Goal: Task Accomplishment & Management: Use online tool/utility

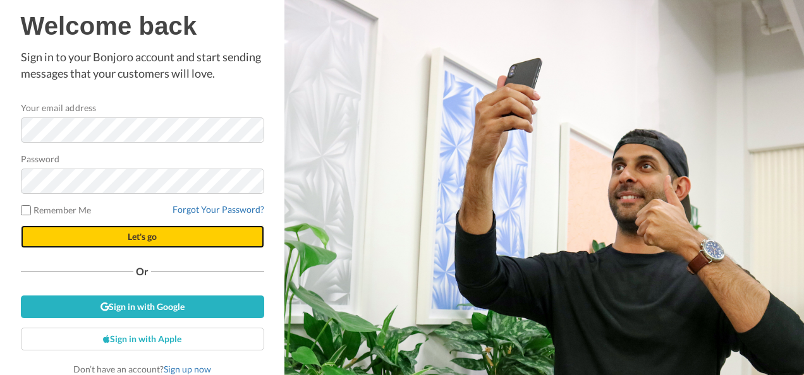
click at [118, 233] on button "Let's go" at bounding box center [142, 237] width 243 height 23
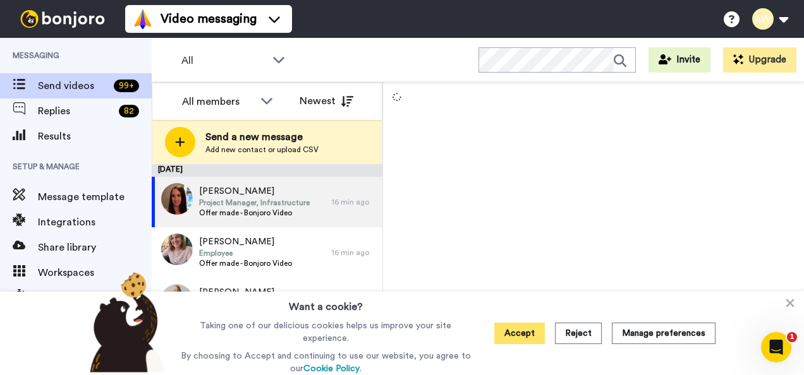
click at [522, 334] on button "Accept" at bounding box center [519, 333] width 51 height 21
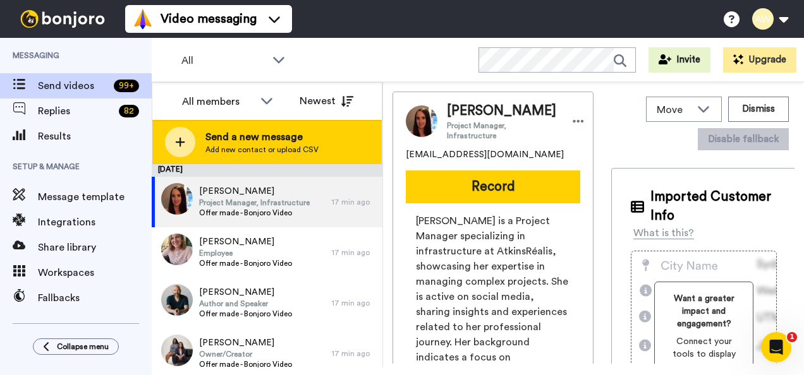
click at [235, 146] on span "Add new contact or upload CSV" at bounding box center [261, 150] width 113 height 10
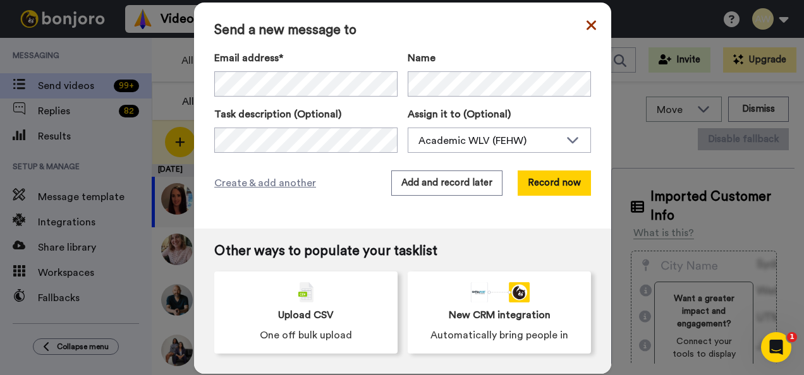
click at [587, 27] on icon at bounding box center [591, 25] width 9 height 15
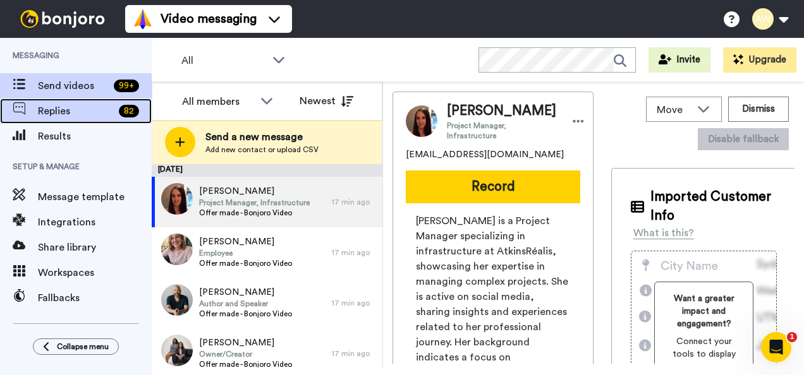
click at [66, 111] on span "Replies" at bounding box center [76, 111] width 76 height 15
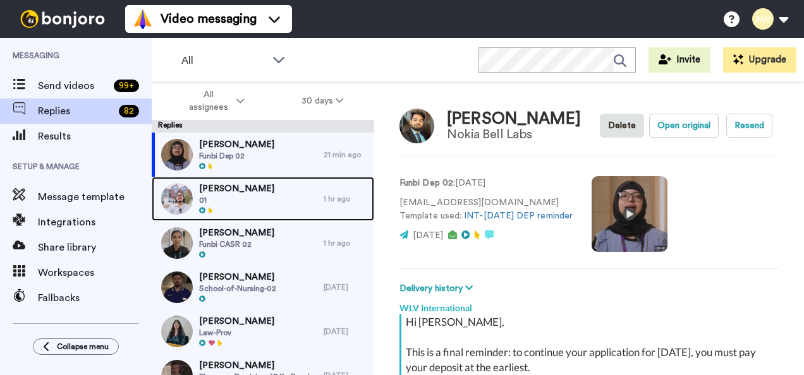
click at [247, 198] on span "01" at bounding box center [236, 200] width 75 height 10
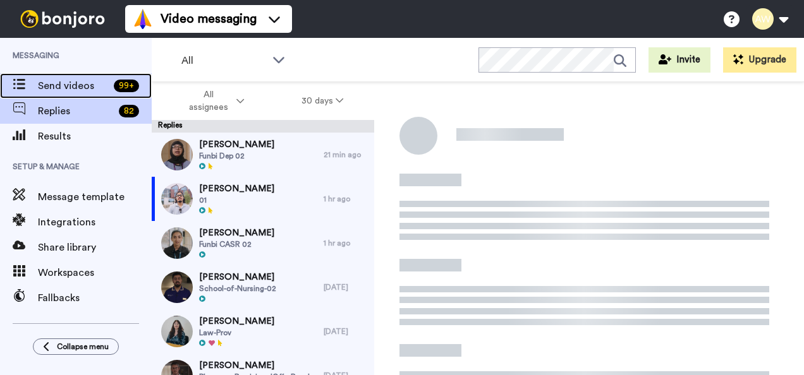
click at [54, 82] on span "Send videos" at bounding box center [73, 85] width 71 height 15
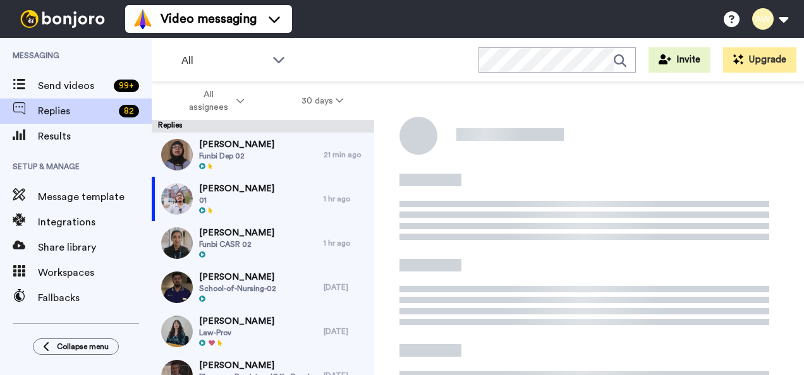
type textarea "x"
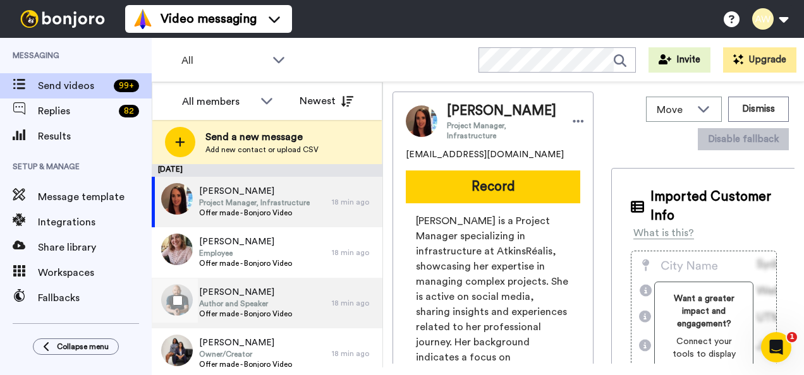
click at [237, 295] on span "[PERSON_NAME]" at bounding box center [245, 292] width 93 height 13
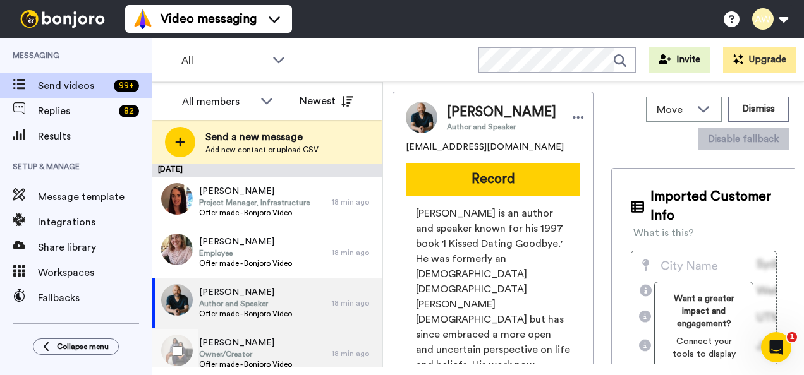
click at [276, 353] on span "Owner/Creator" at bounding box center [245, 355] width 93 height 10
